Goal: Task Accomplishment & Management: Complete application form

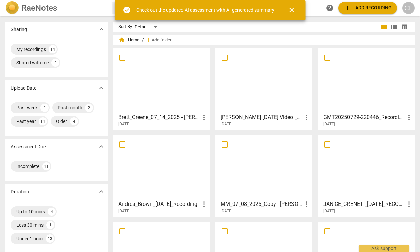
click at [169, 81] on div at bounding box center [161, 81] width 92 height 60
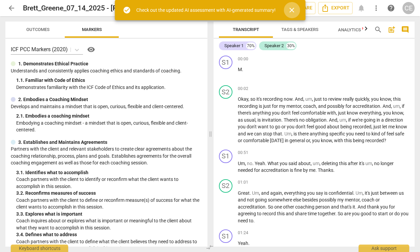
click at [292, 11] on span "close" at bounding box center [292, 10] width 8 height 8
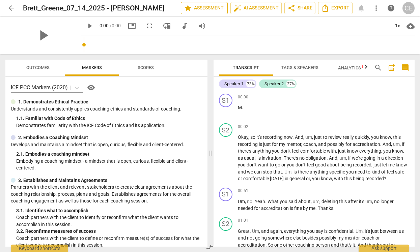
click at [207, 9] on span "star Assessment" at bounding box center [204, 8] width 41 height 8
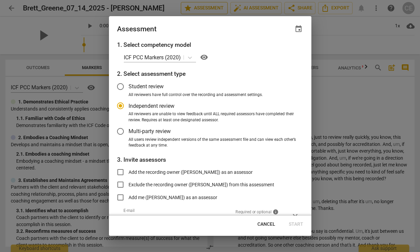
radio input "false"
click at [145, 86] on span "Student review" at bounding box center [146, 87] width 35 height 8
click at [129, 86] on input "Student review" at bounding box center [120, 87] width 16 height 16
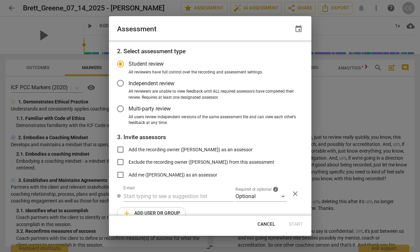
radio input "false"
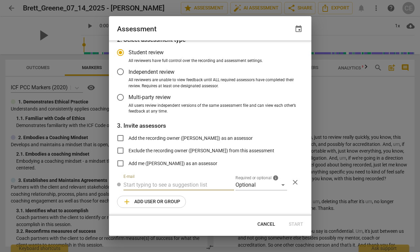
click at [183, 185] on input "text" at bounding box center [178, 185] width 111 height 11
paste input "[PERSON_NAME] . [PERSON_NAME] [DOMAIN_NAME]"
click at [143, 187] on input "[PERSON_NAME] . [PERSON_NAME] [DOMAIN_NAME]" at bounding box center [178, 185] width 111 height 11
click at [167, 186] on input "[PERSON_NAME].[PERSON_NAME] [DOMAIN_NAME]" at bounding box center [178, 185] width 111 height 11
type input "[PERSON_NAME][EMAIL_ADDRESS][PERSON_NAME][DOMAIN_NAME]"
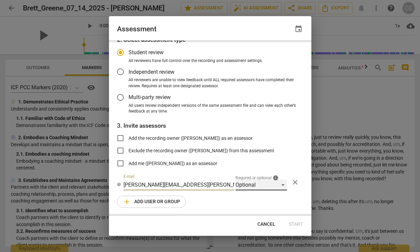
click at [280, 187] on div "Optional" at bounding box center [261, 185] width 52 height 11
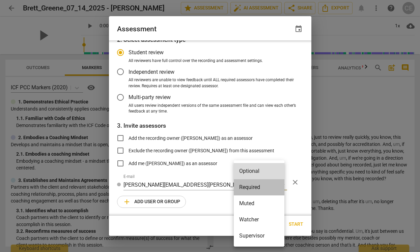
click at [270, 186] on li "Required" at bounding box center [259, 187] width 51 height 16
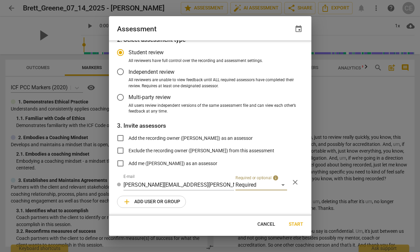
radio input "false"
click at [119, 149] on input "Exclude the recording owner ([PERSON_NAME]) from this assessment" at bounding box center [120, 151] width 16 height 16
checkbox input "true"
click at [297, 226] on span "Start" at bounding box center [296, 224] width 15 height 7
radio input "false"
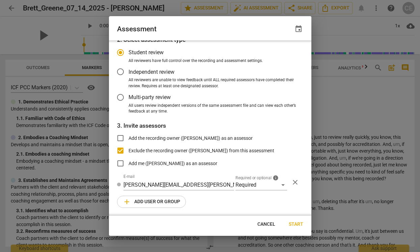
type input "[PERSON_NAME] <[PERSON_NAME][EMAIL_ADDRESS][PERSON_NAME][DOMAIN_NAME]>"
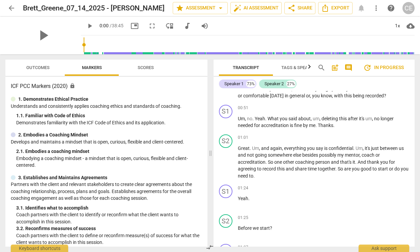
scroll to position [0, 0]
